Goal: Information Seeking & Learning: Learn about a topic

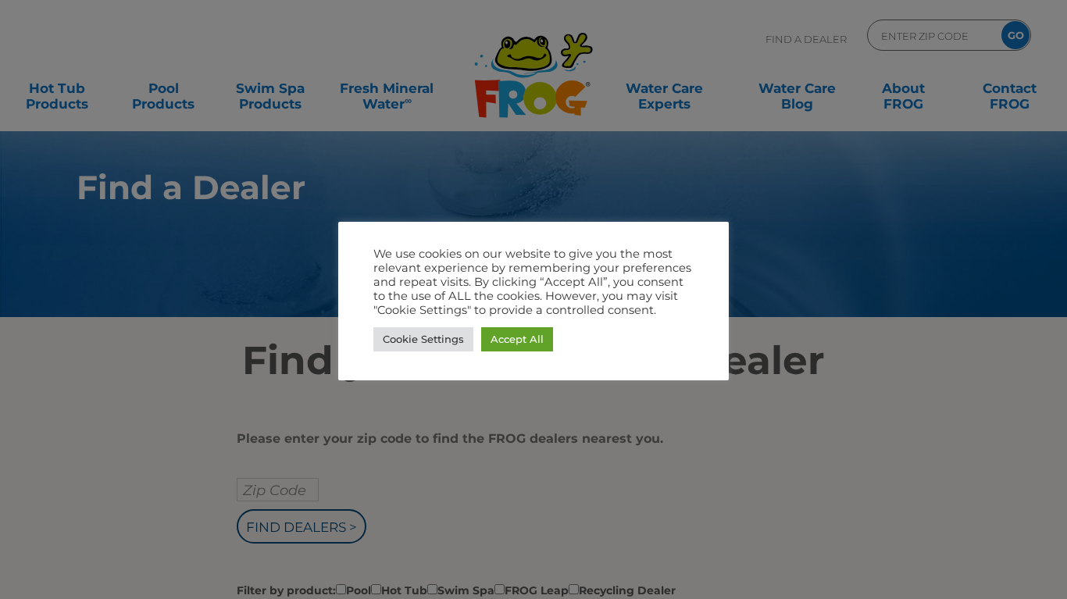
click at [528, 345] on link "Accept All" at bounding box center [517, 339] width 72 height 24
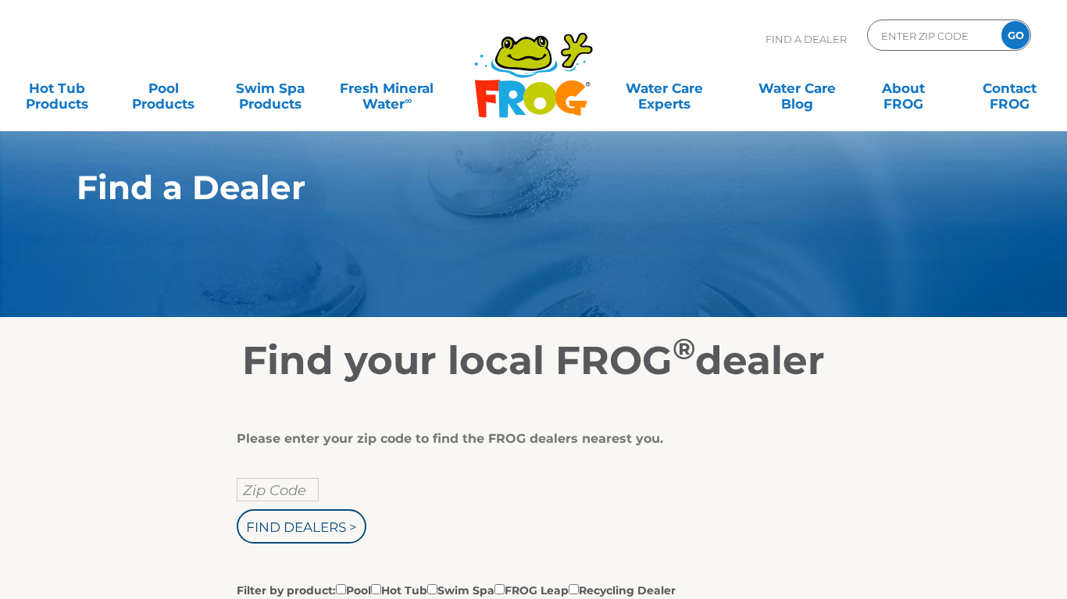
click at [71, 104] on link "Hot Tub Products" at bounding box center [57, 88] width 83 height 31
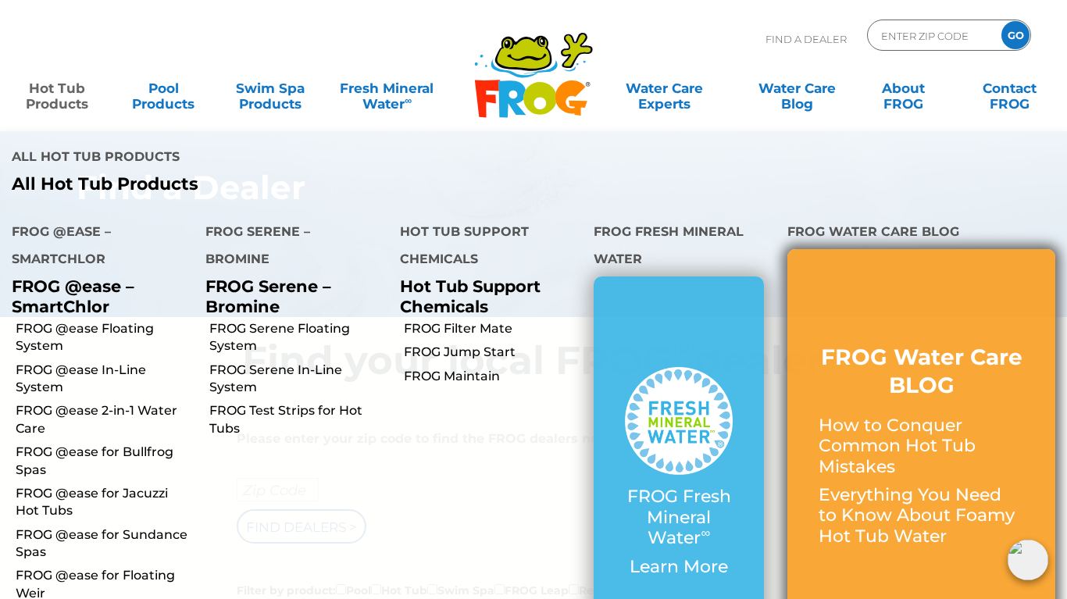
click at [944, 415] on p "How to Conquer Common Hot Tub Mistakes" at bounding box center [920, 446] width 205 height 62
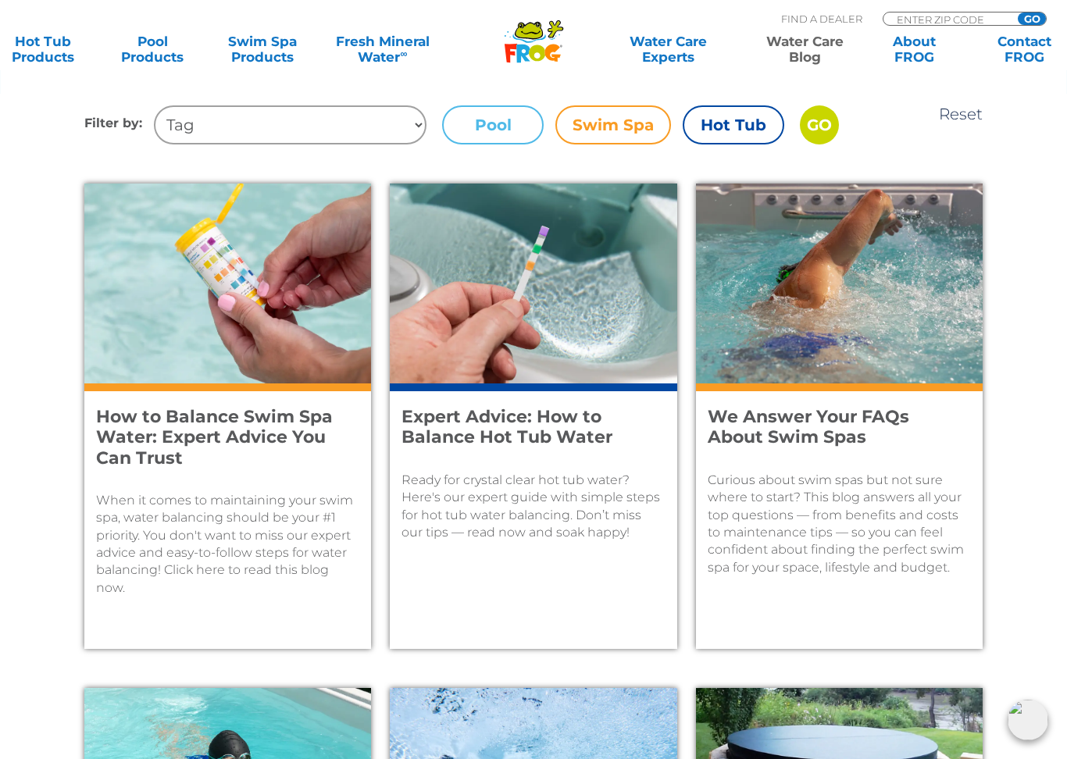
scroll to position [702, 0]
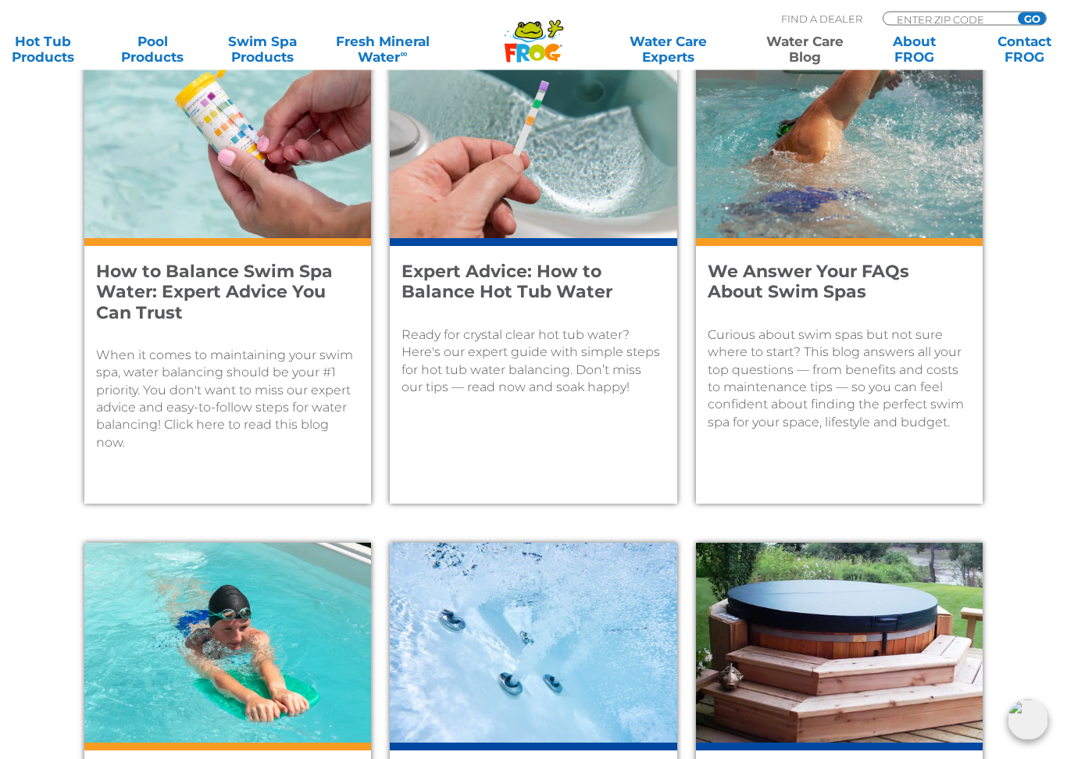
click at [604, 368] on p "Ready for crystal clear hot tub water? Here's our expert guide with simple step…" at bounding box center [532, 362] width 263 height 70
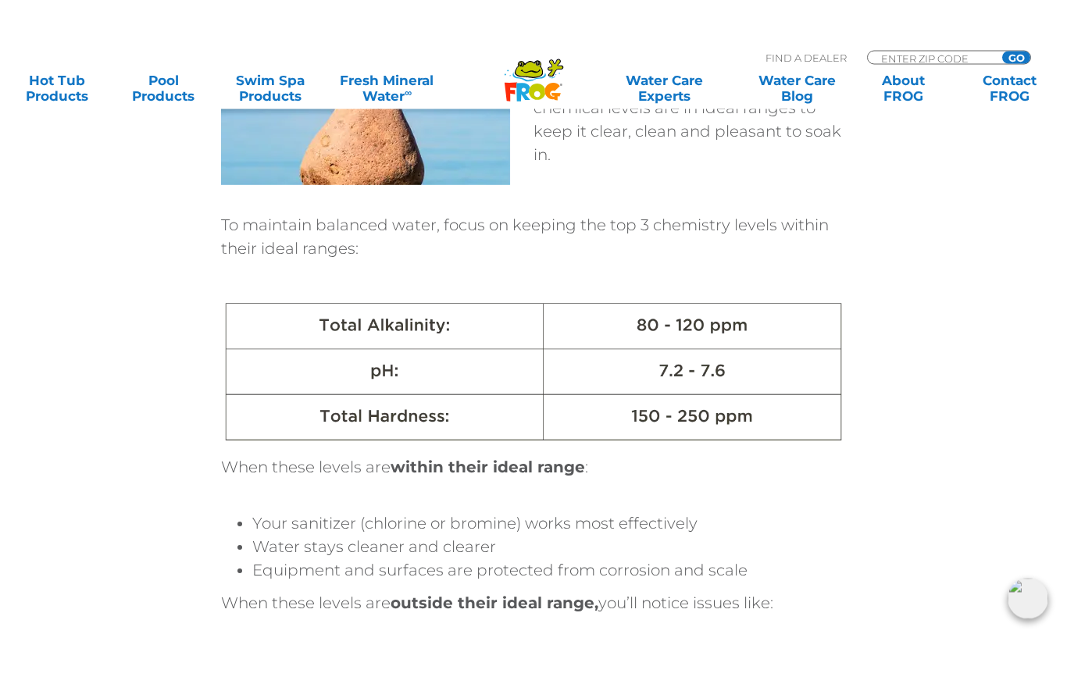
scroll to position [1135, 0]
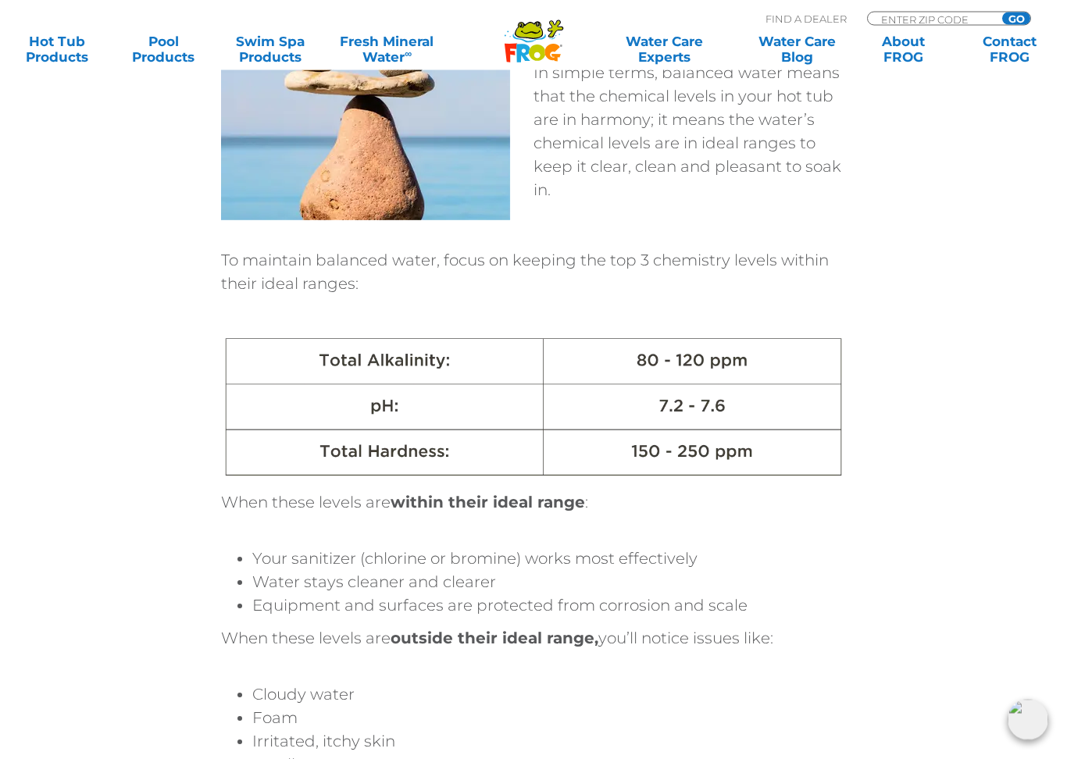
scroll to position [1071, 0]
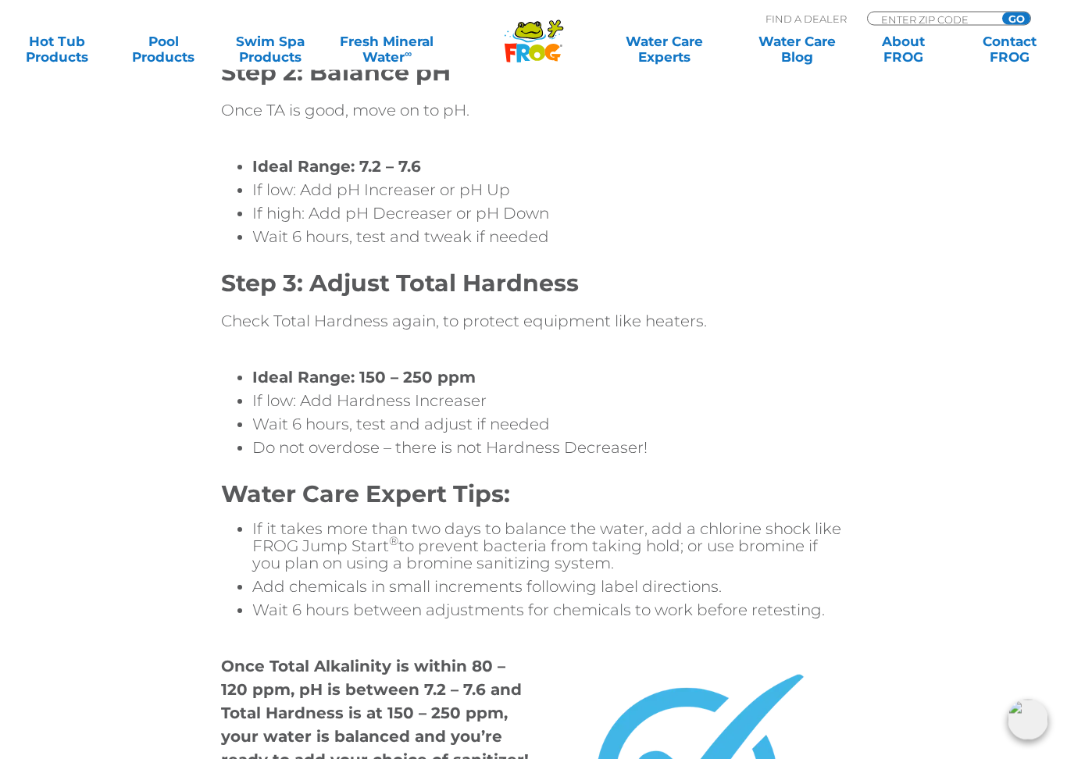
scroll to position [4438, 0]
click at [703, 598] on img at bounding box center [689, 771] width 234 height 234
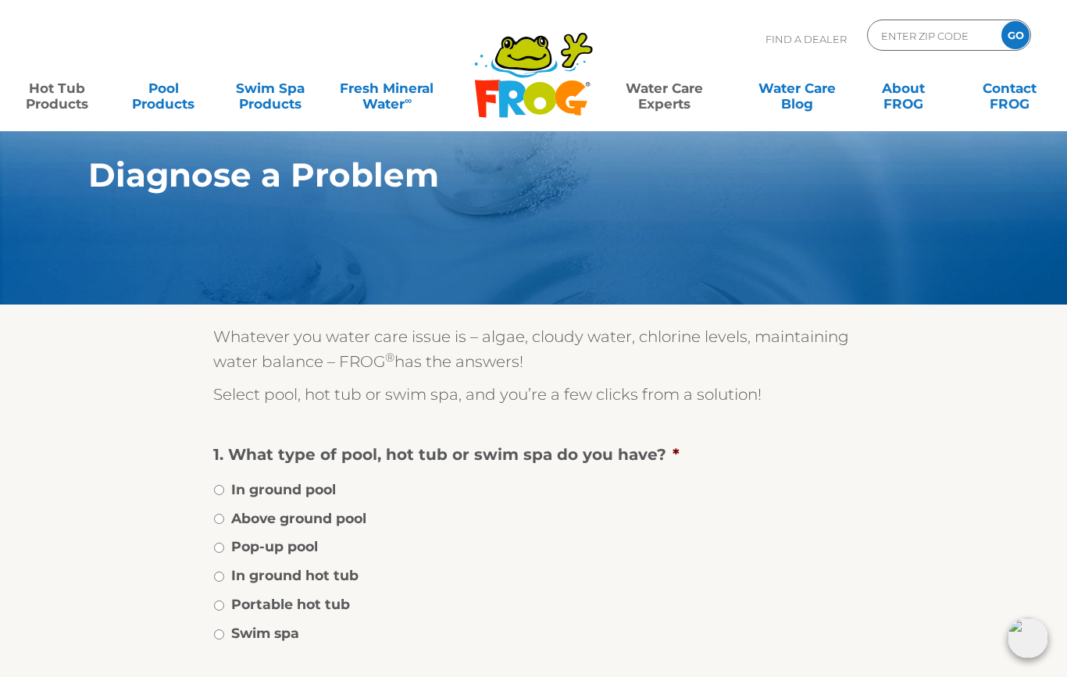
click at [69, 91] on link "Hot Tub Products" at bounding box center [57, 88] width 83 height 31
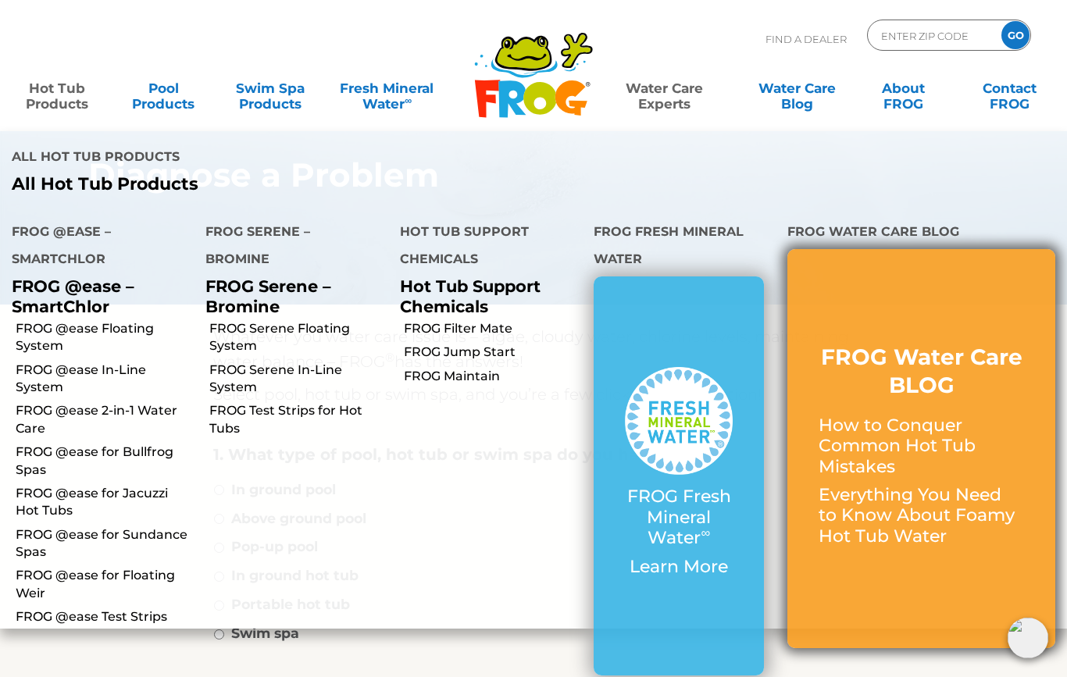
click at [949, 415] on p "How to Conquer Common Hot Tub Mistakes" at bounding box center [920, 446] width 205 height 62
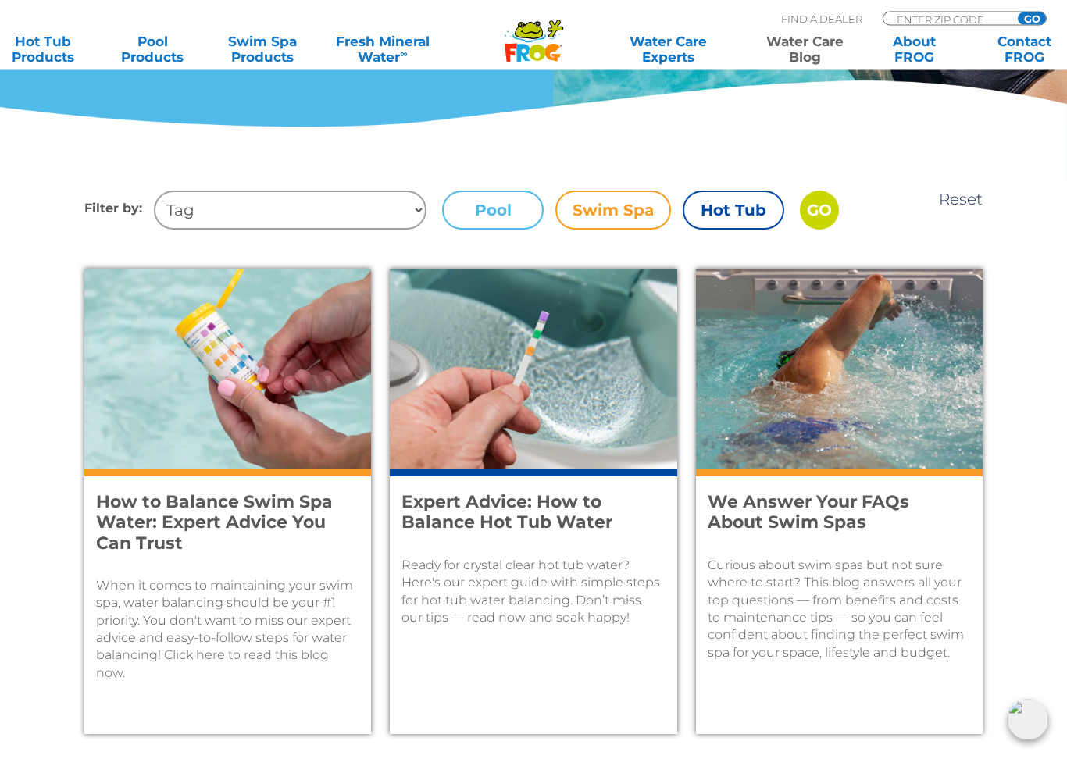
scroll to position [476, 0]
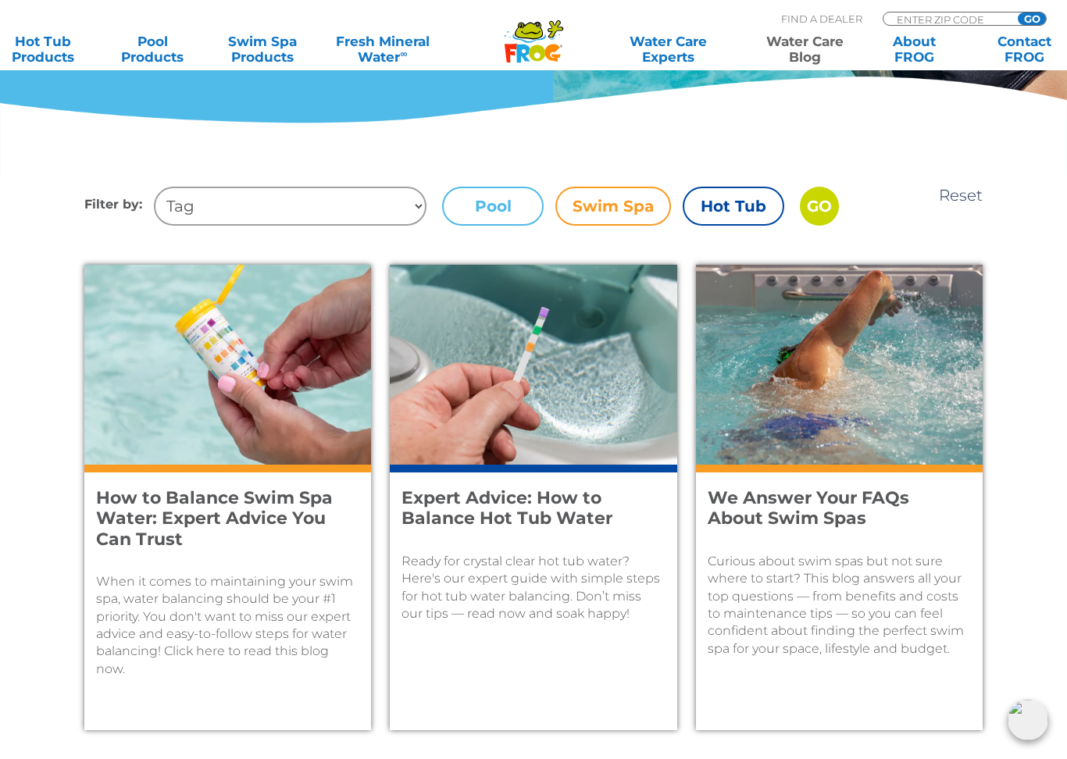
click at [518, 493] on h4 "Expert Advice: How to Balance Hot Tub Water" at bounding box center [522, 508] width 242 height 41
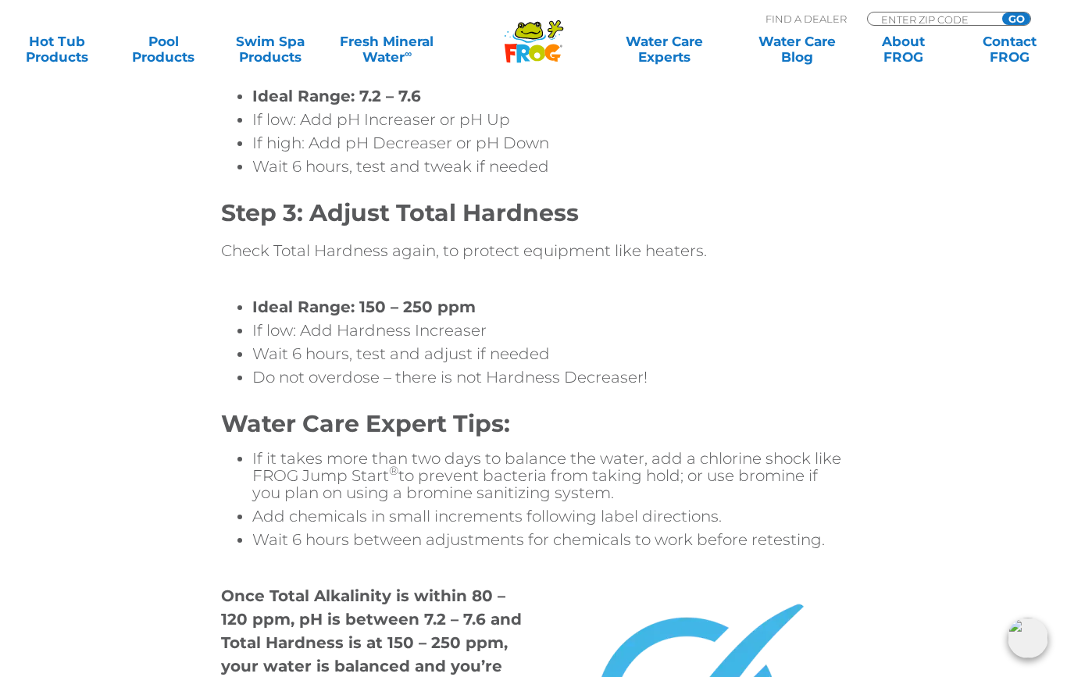
scroll to position [4505, 0]
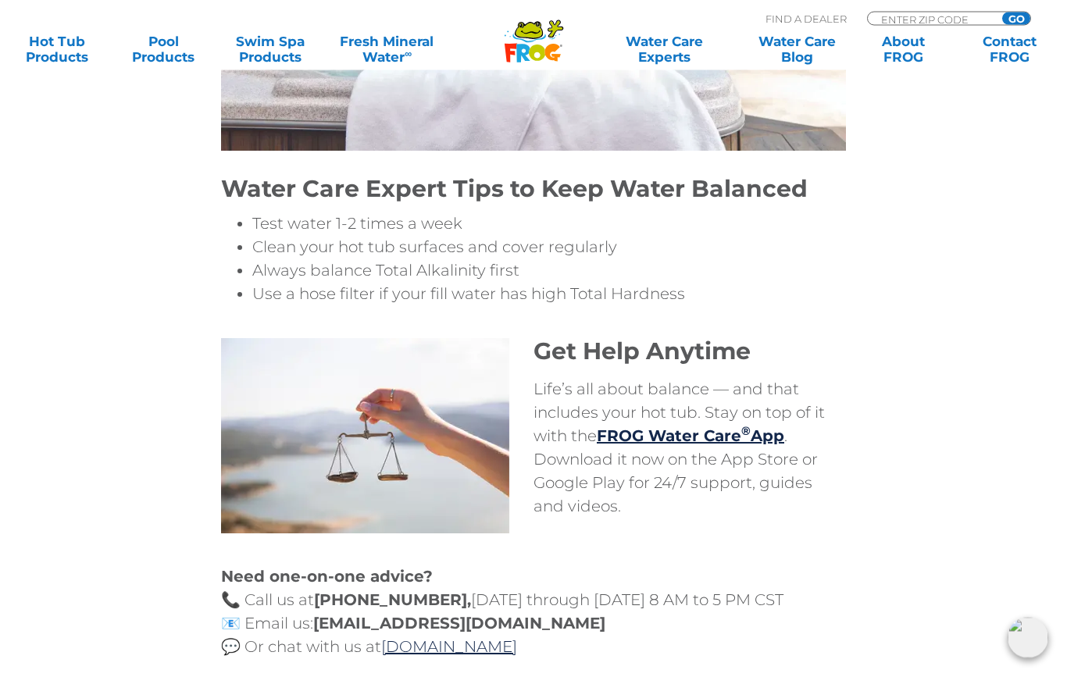
scroll to position [5906, 0]
click at [151, 483] on div "Get Help Anytime Life’s all about balance — and that includes your hot tub. Sta…" at bounding box center [533, 451] width 937 height 226
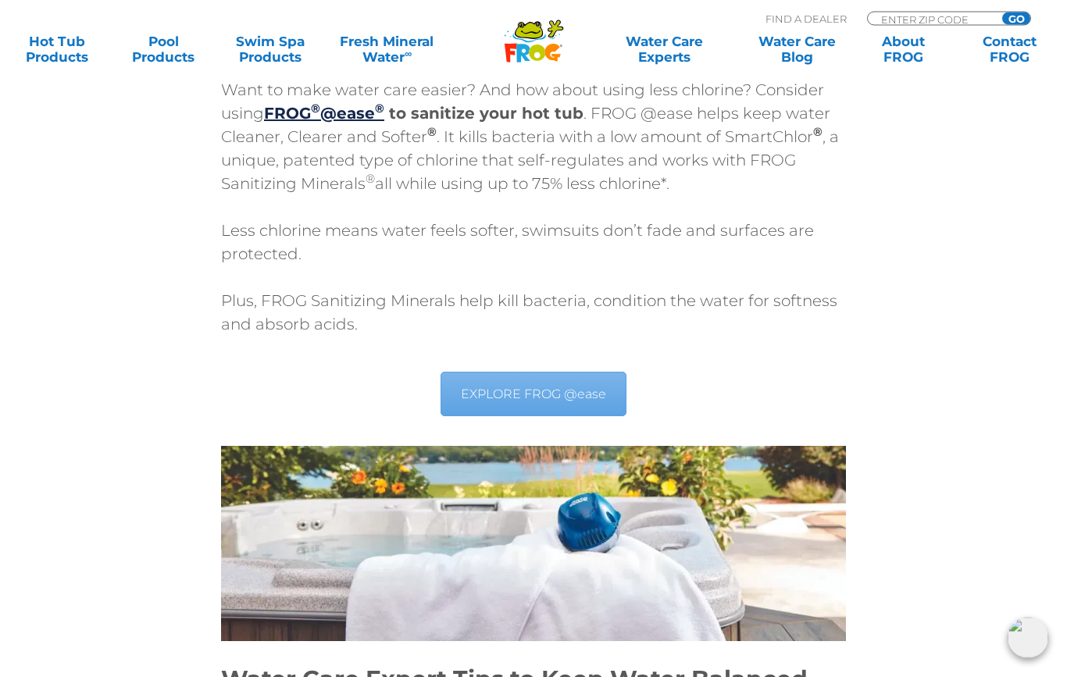
scroll to position [5204, 0]
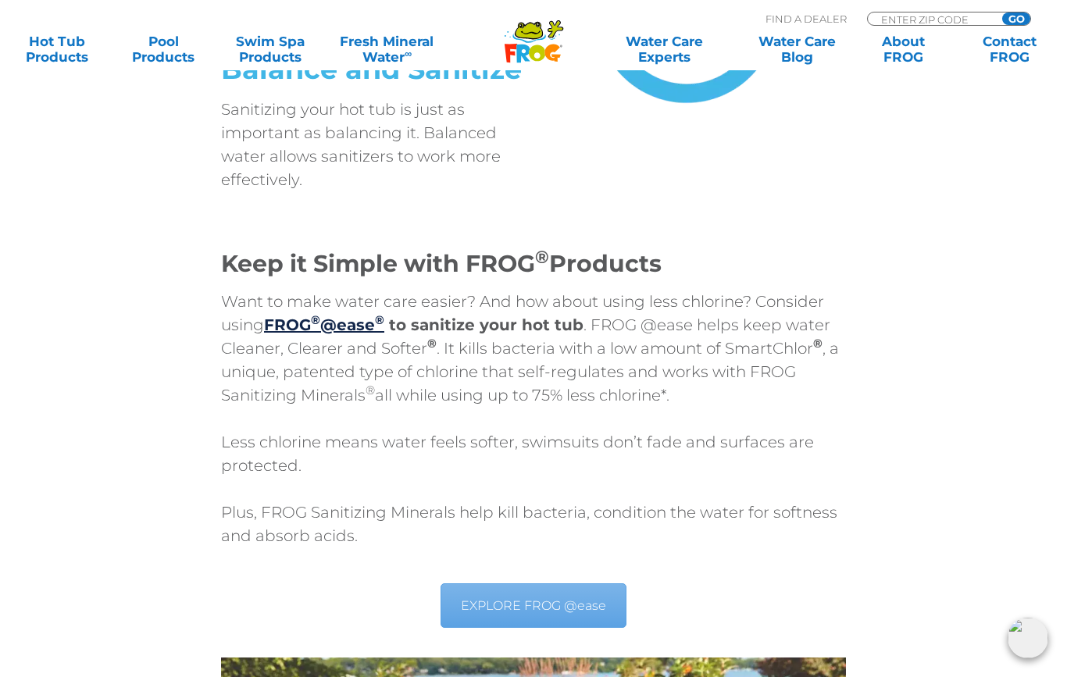
click at [903, 334] on div "Keep it Simple with FROG ® Products Want to make water care easier? And how abo…" at bounding box center [533, 645] width 937 height 789
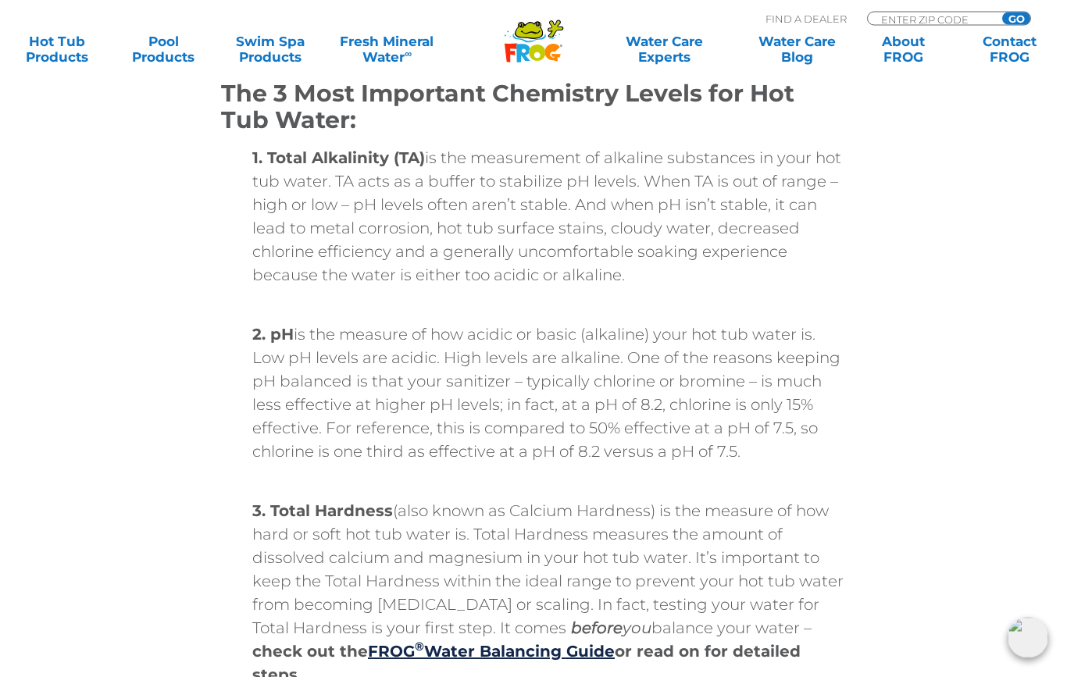
scroll to position [1812, 0]
